Goal: Information Seeking & Learning: Learn about a topic

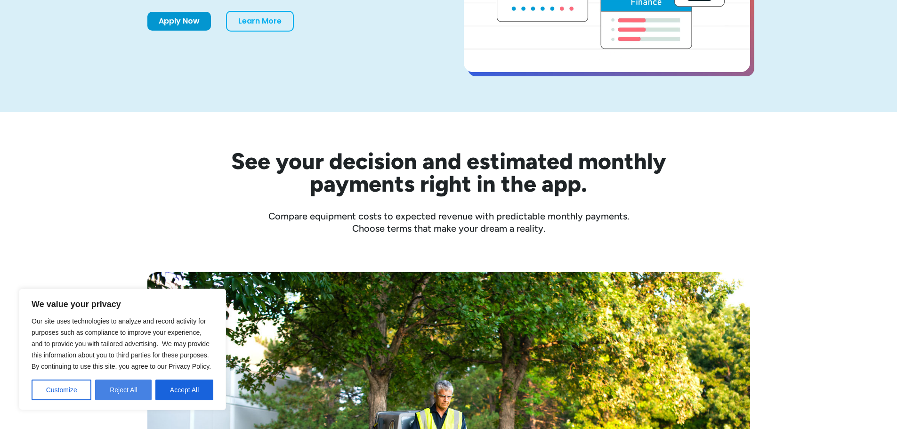
click at [133, 392] on button "Reject All" at bounding box center [123, 390] width 57 height 21
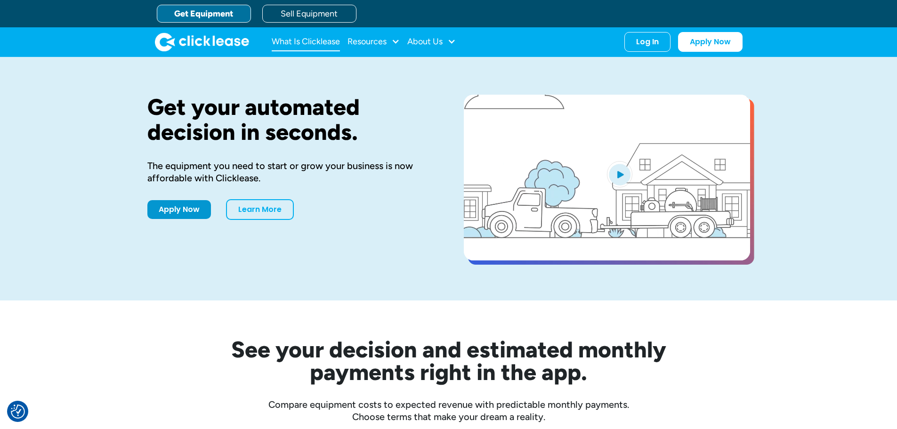
click at [307, 42] on link "What Is Clicklease" at bounding box center [306, 41] width 68 height 19
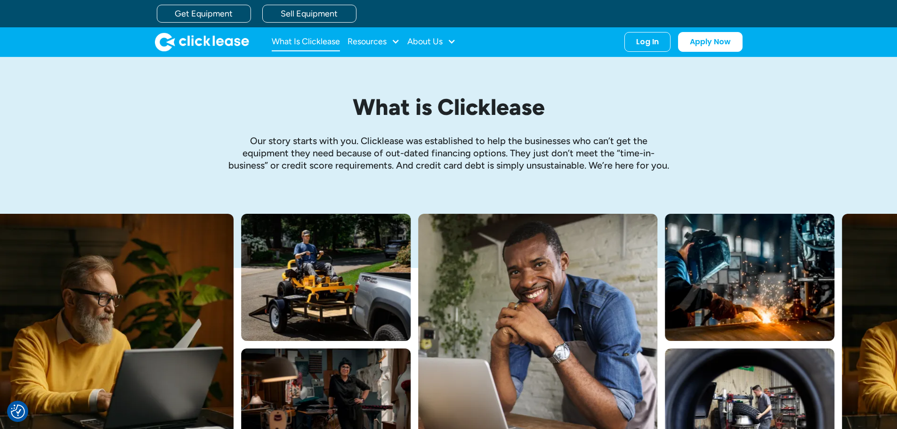
click at [308, 40] on link "What Is Clicklease" at bounding box center [306, 41] width 68 height 19
